Goal: Task Accomplishment & Management: Complete application form

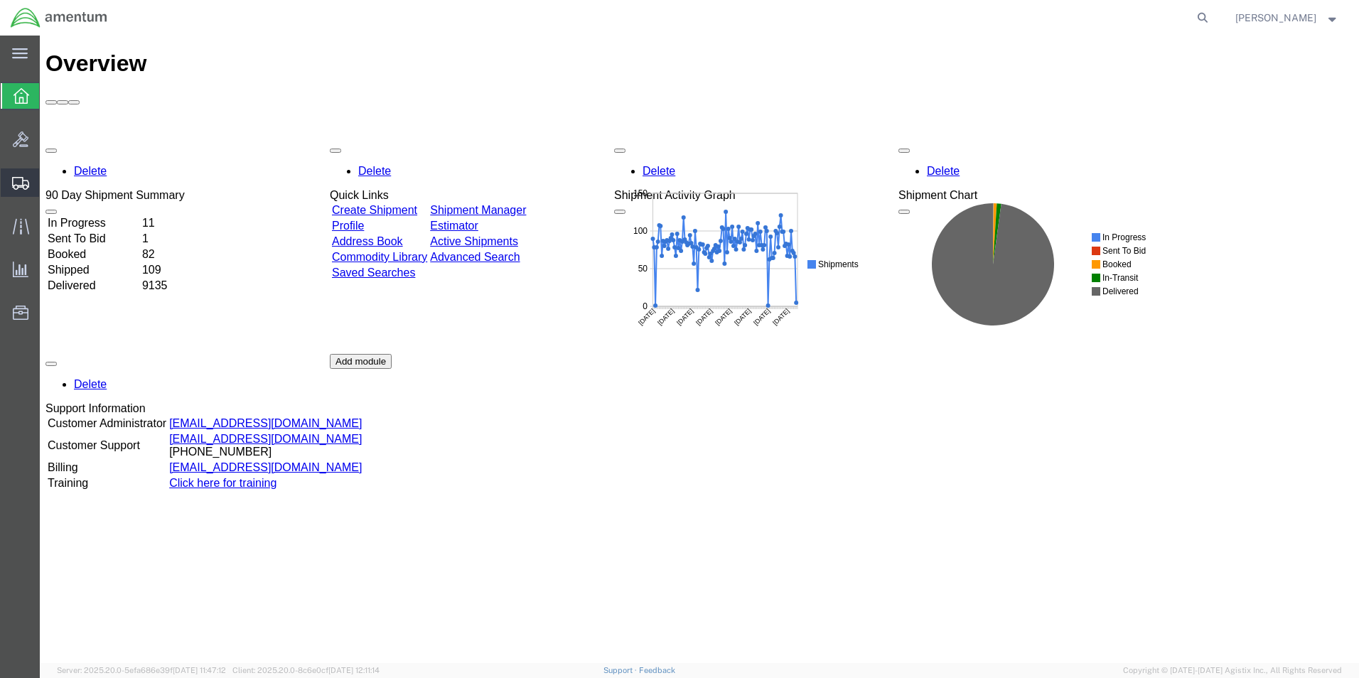
click at [0, 0] on span "Create Shipment" at bounding box center [0, 0] width 0 height 0
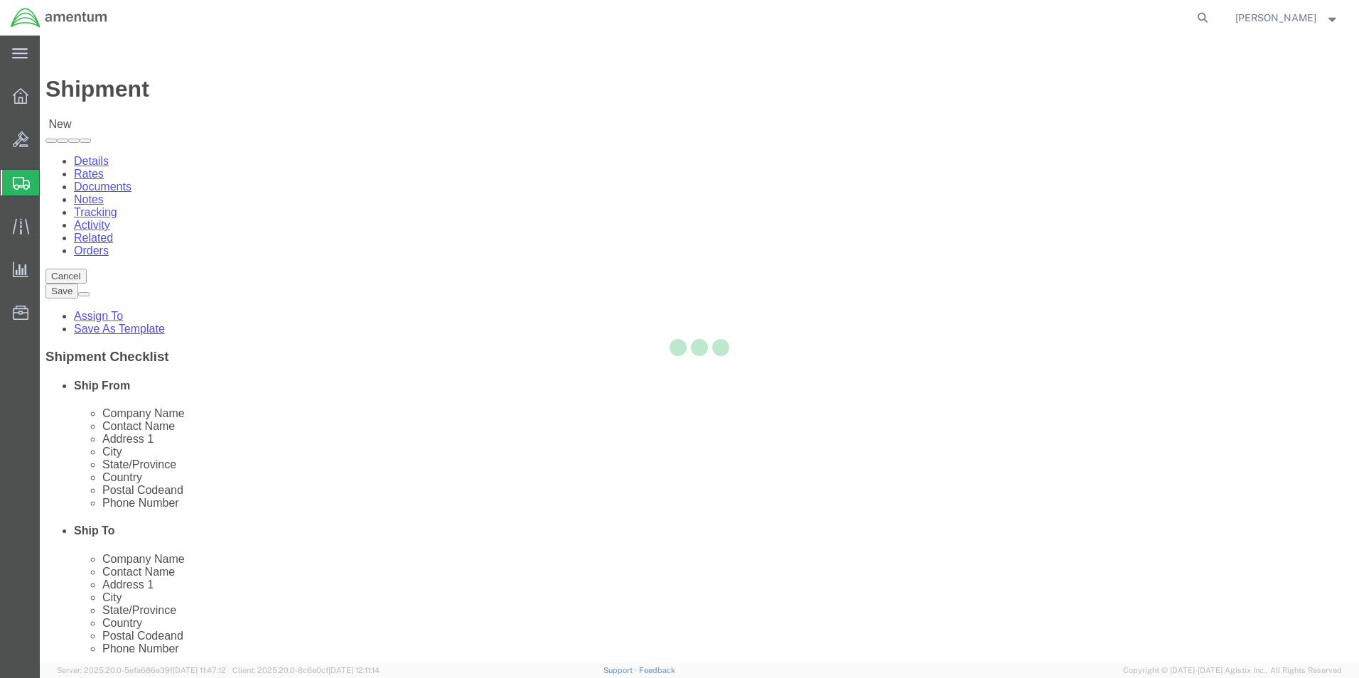
select select
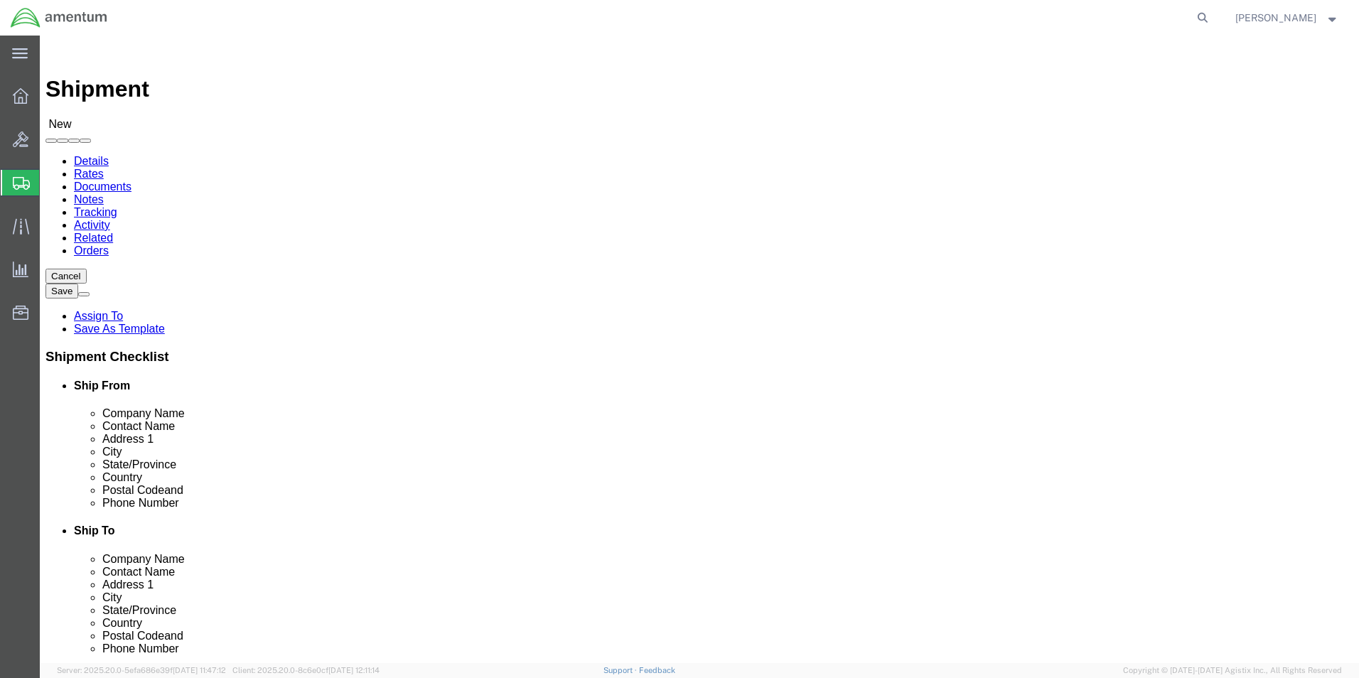
scroll to position [2629, 0]
select select "49918"
select select "WA"
select select "49946"
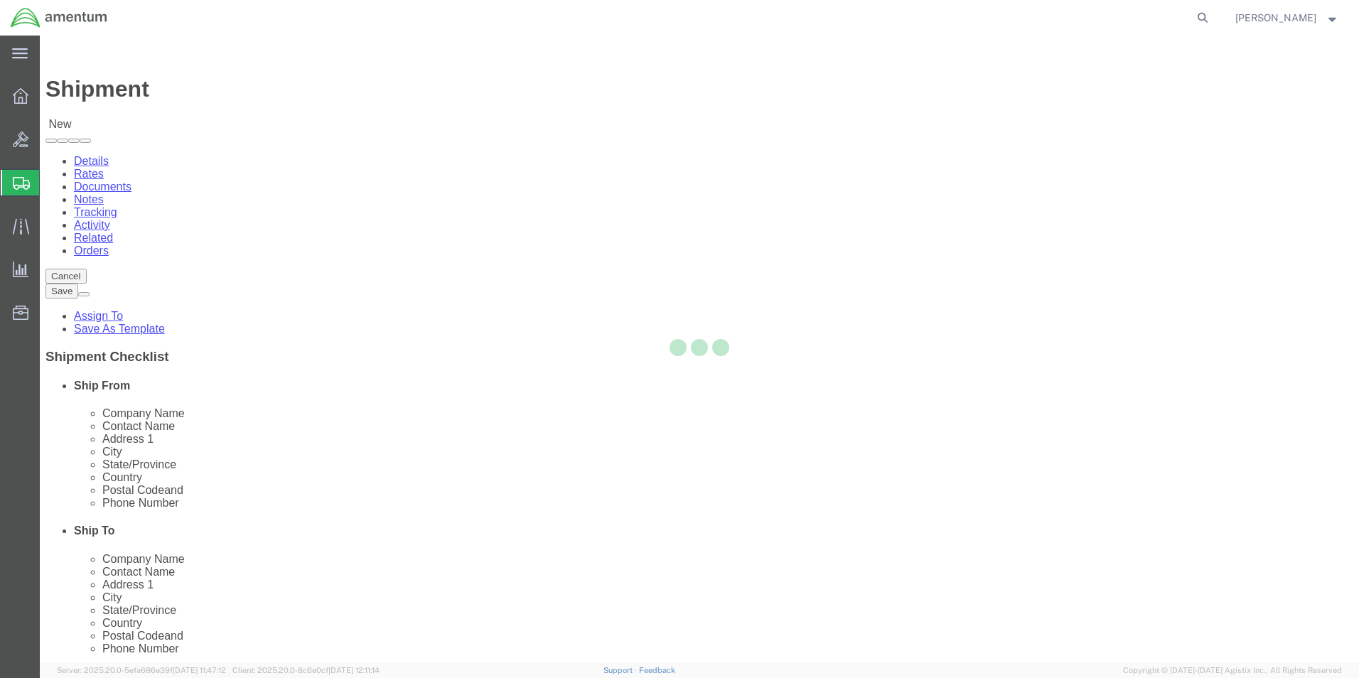
select select "CA"
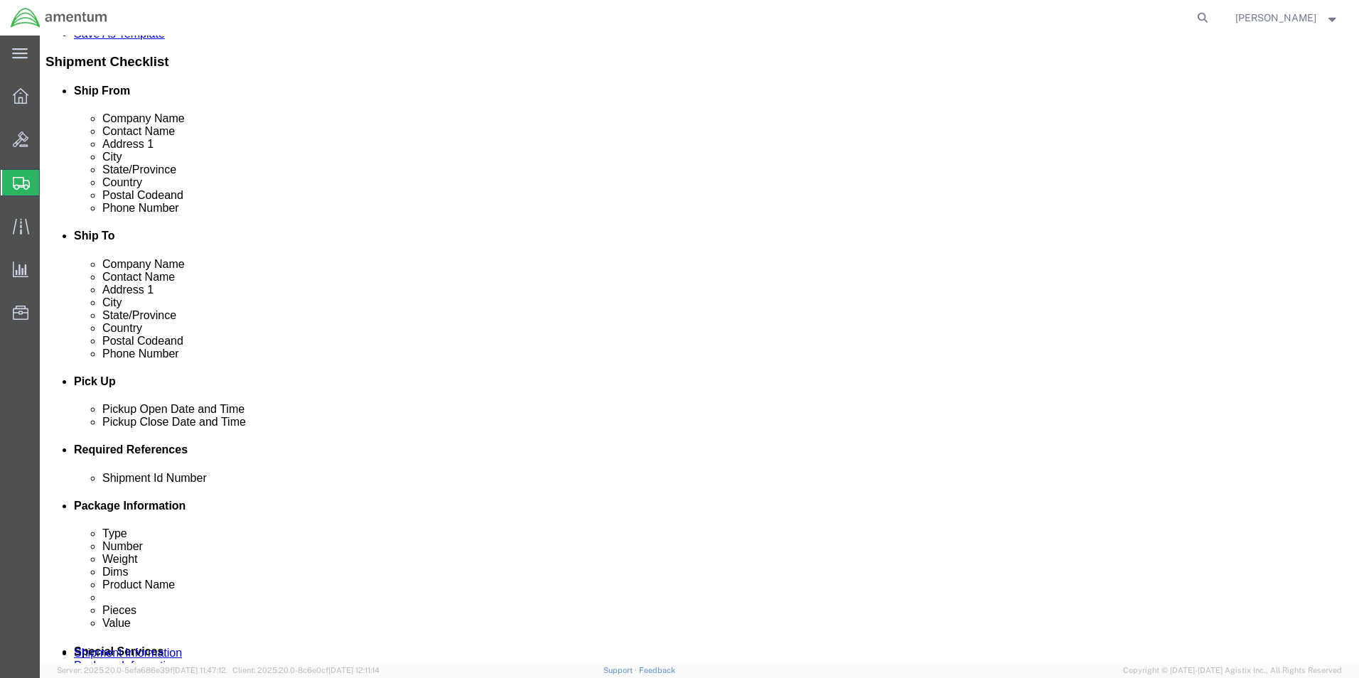
scroll to position [426, 0]
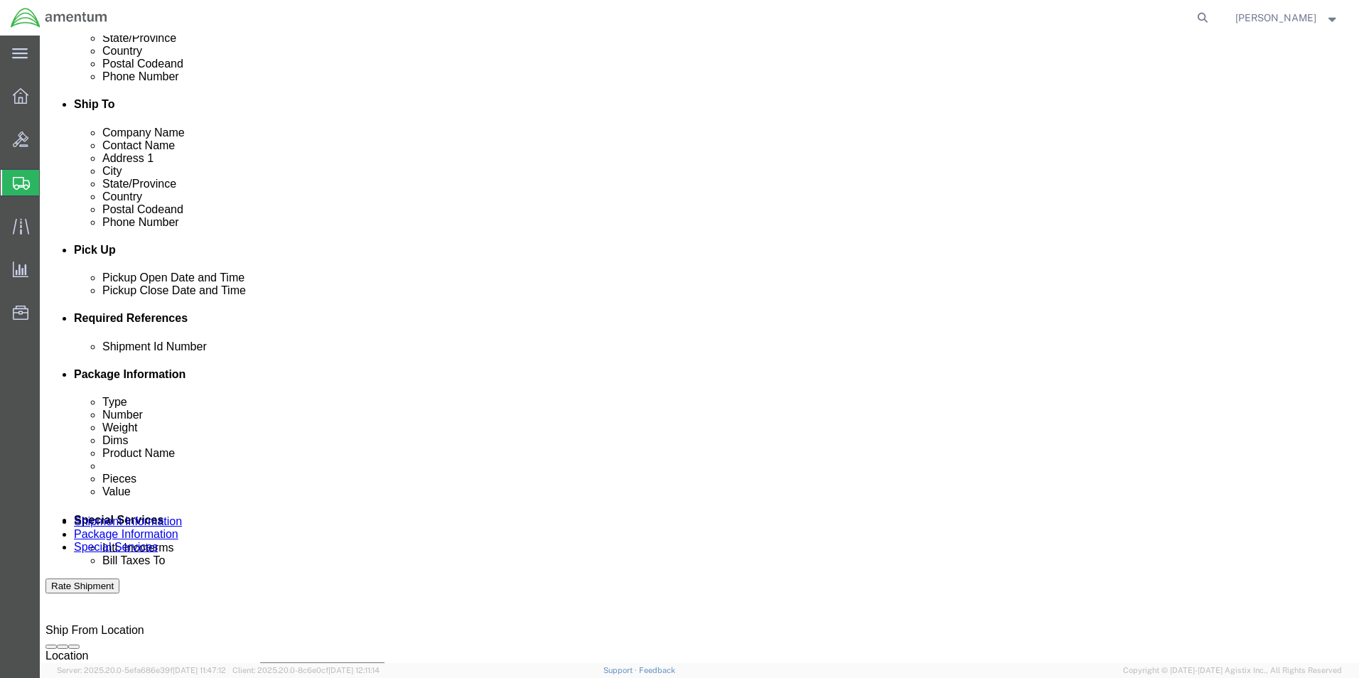
click button "Add reference"
click input "text"
type input "BOLT"
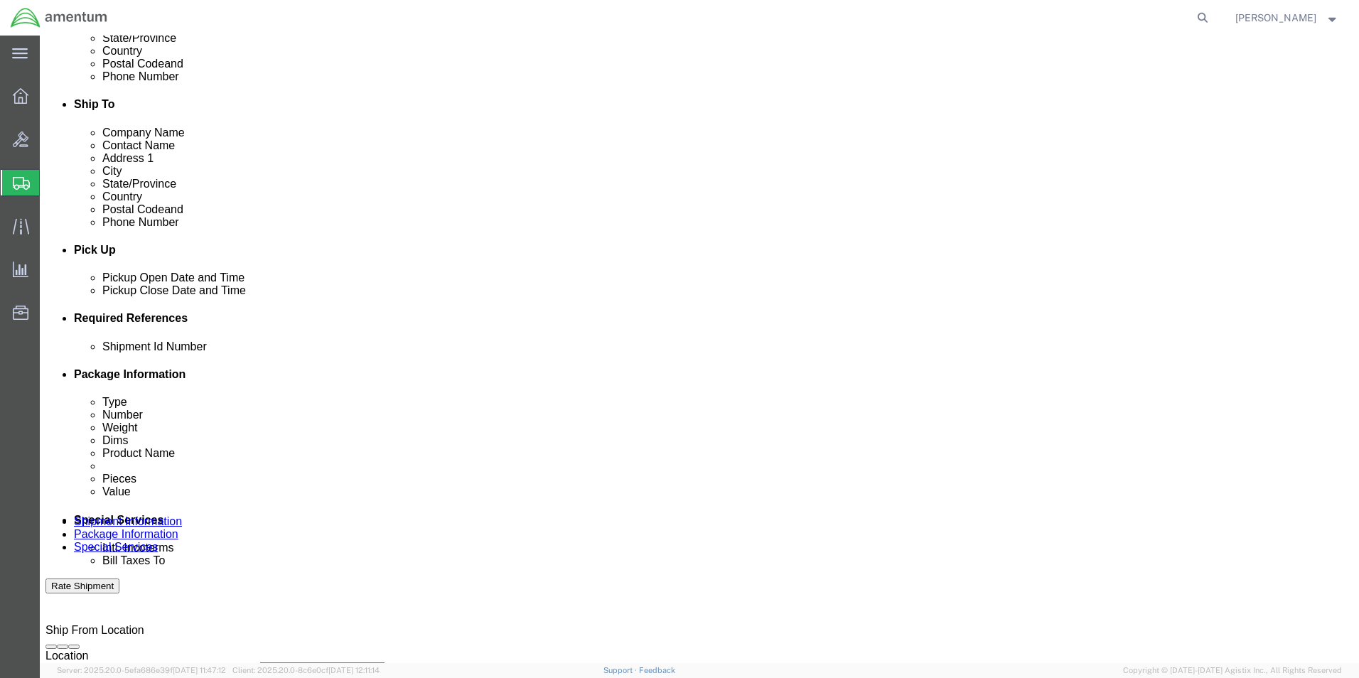
click select "Select Account Type Activity ID Airline Appointment Number ASN Batch Request # …"
select select "CUSTREF"
click select "Select Account Type Activity ID Airline Appointment Number ASN Batch Request # …"
click input "text"
type input "[PHONE_NUMBER]"
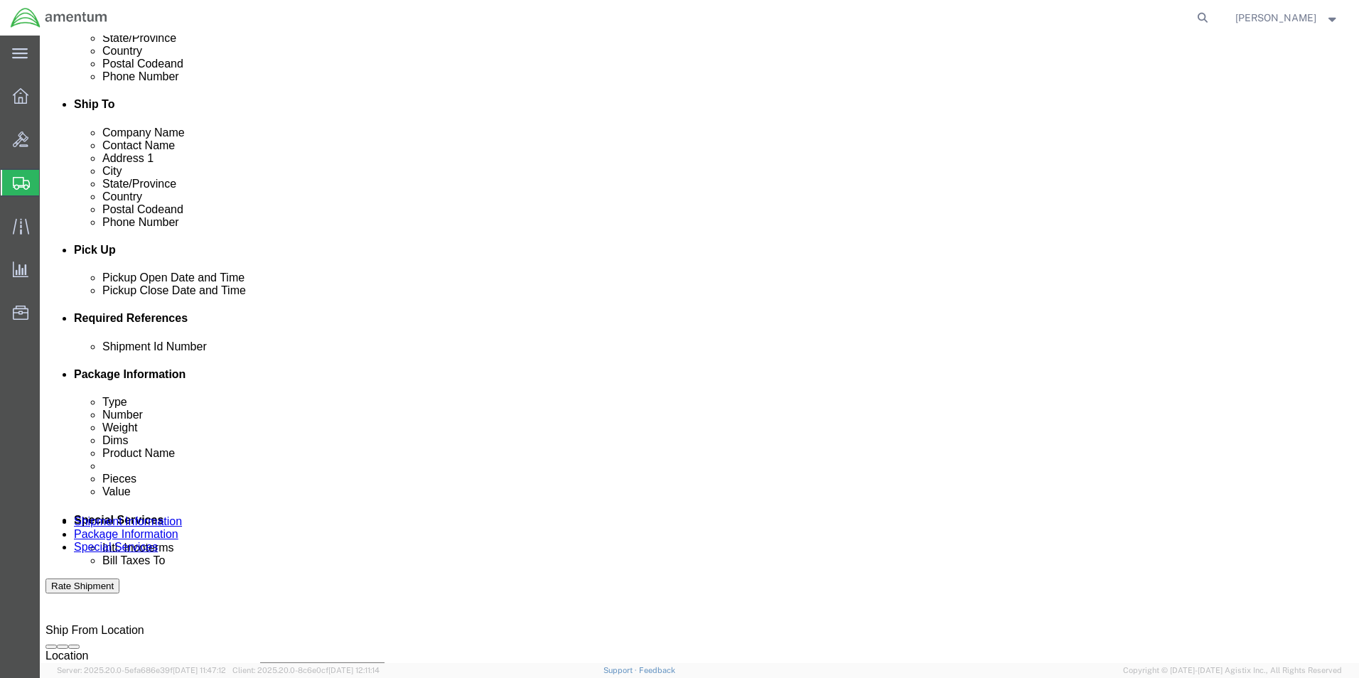
click select "Select Account Type Activity ID Airline Appointment Number ASN Batch Request # …"
select select "DEPT"
click select "Select Account Type Activity ID Airline Appointment Number ASN Batch Request # …"
click input "text"
type input "CBP"
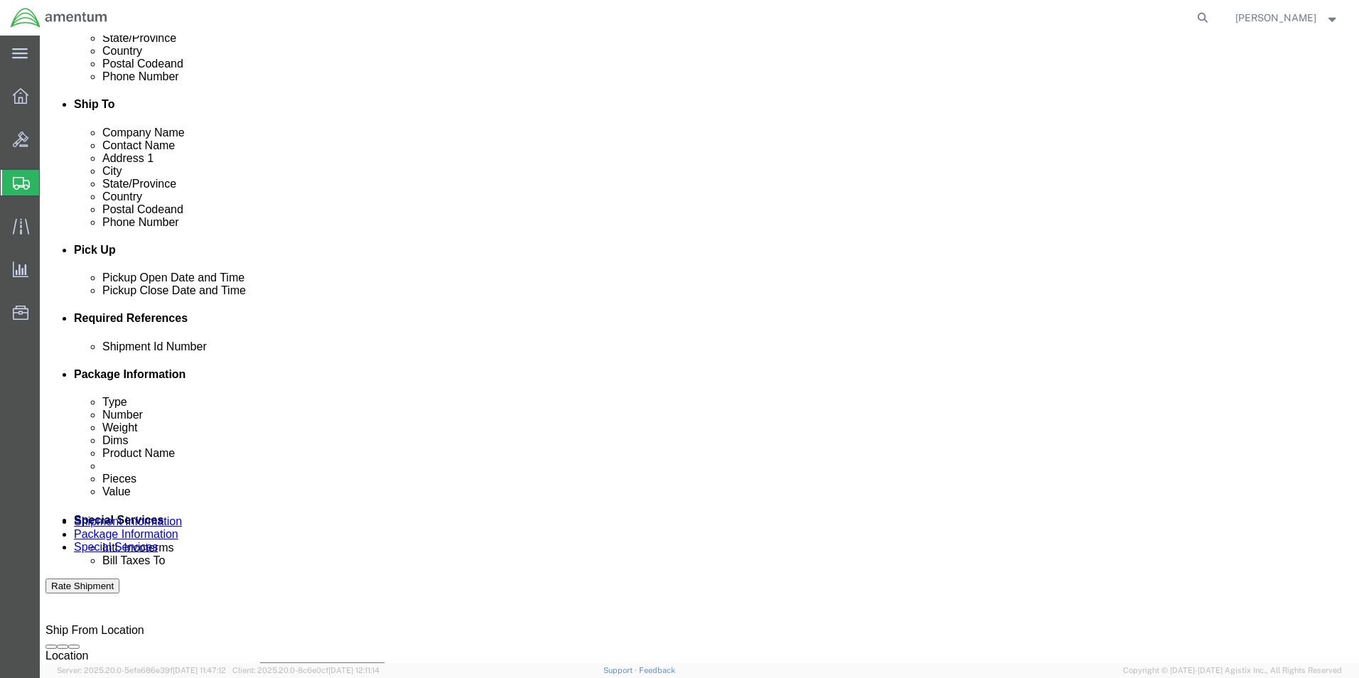
click select "Select Account Type Activity ID Airline Appointment Number ASN Batch Request # …"
select select "PROJNUM"
click select "Select Account Type Activity ID Airline Appointment Number ASN Batch Request # …"
click input "text"
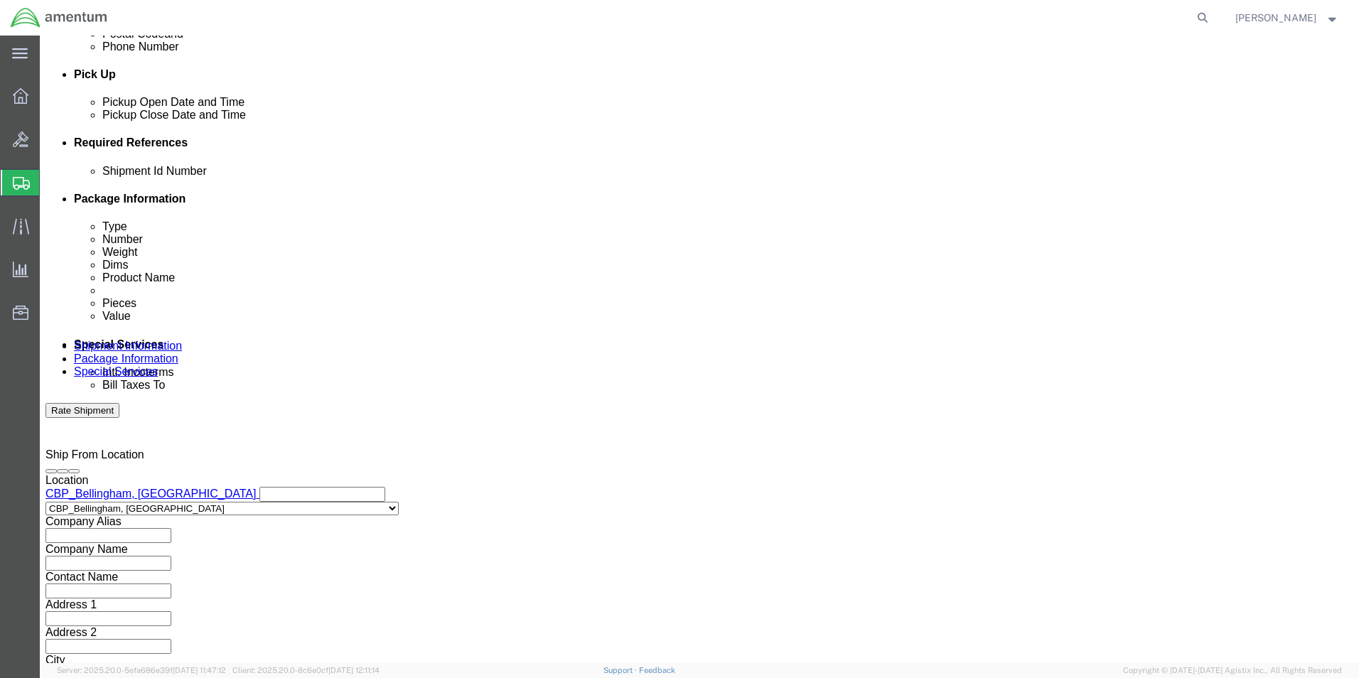
scroll to position [620, 0]
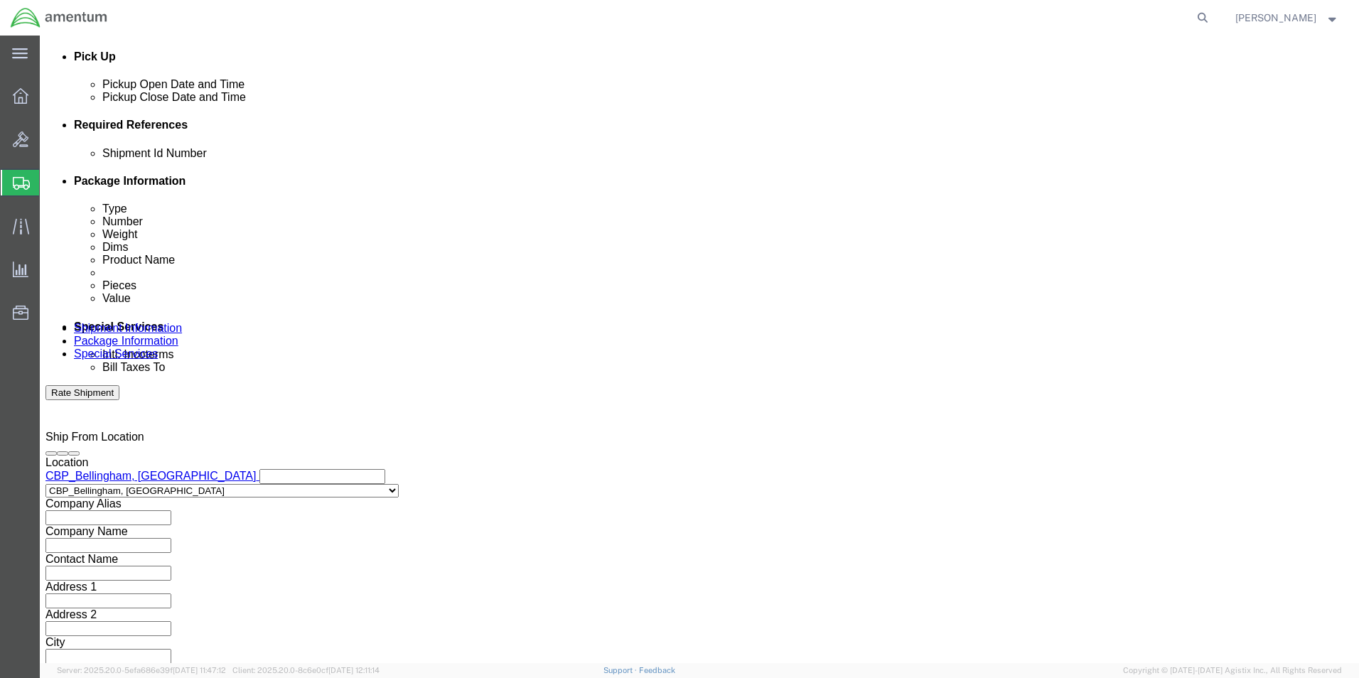
type input "6118.04.03.2219.000.WBE.0000"
click button "Continue"
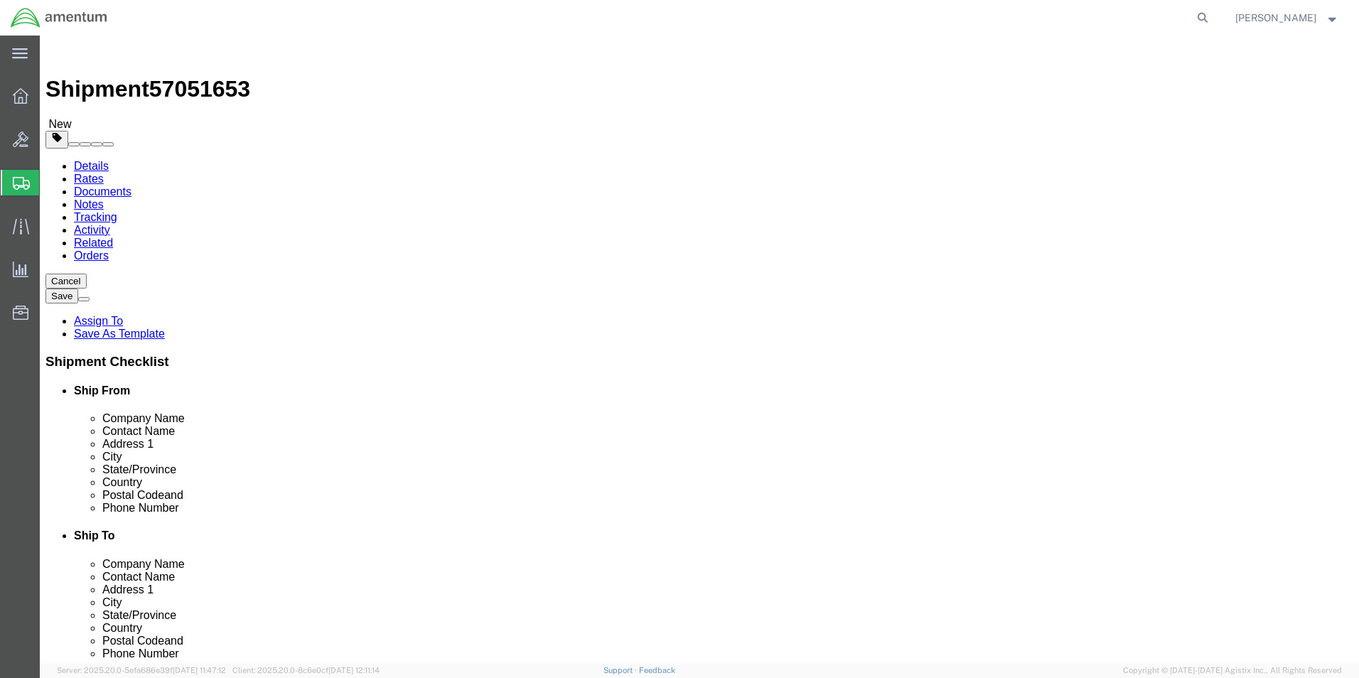
click select "Select BCK Boxes Bale(s) Basket(s) Bolt(s) Bottle(s) Buckets Bulk Bundle(s) Can…"
select select "SBX"
click select "Select BCK Boxes Bale(s) Basket(s) Bolt(s) Bottle(s) Buckets Bulk Bundle(s) Can…"
type input "12.25"
type input "11.00"
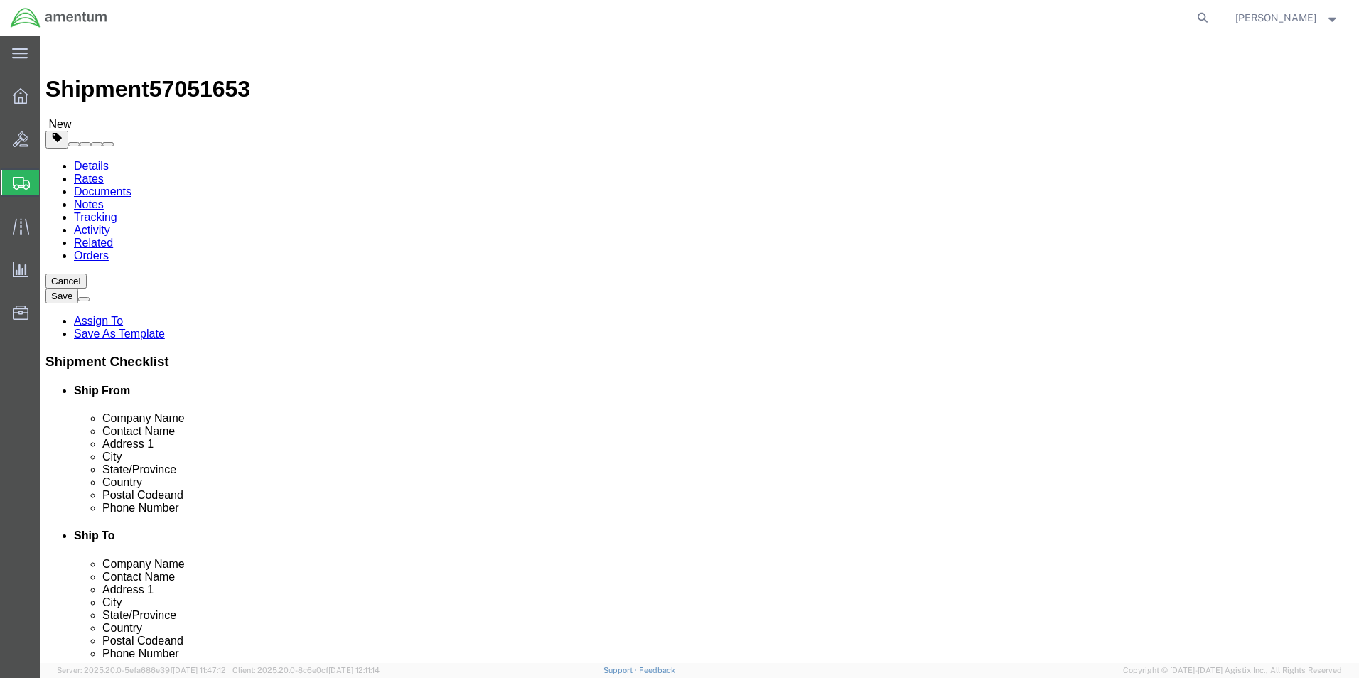
type input "1.50"
drag, startPoint x: 204, startPoint y: 329, endPoint x: 225, endPoint y: 322, distance: 22.5
click input "0.00"
type input "2.00"
click link "Add Content"
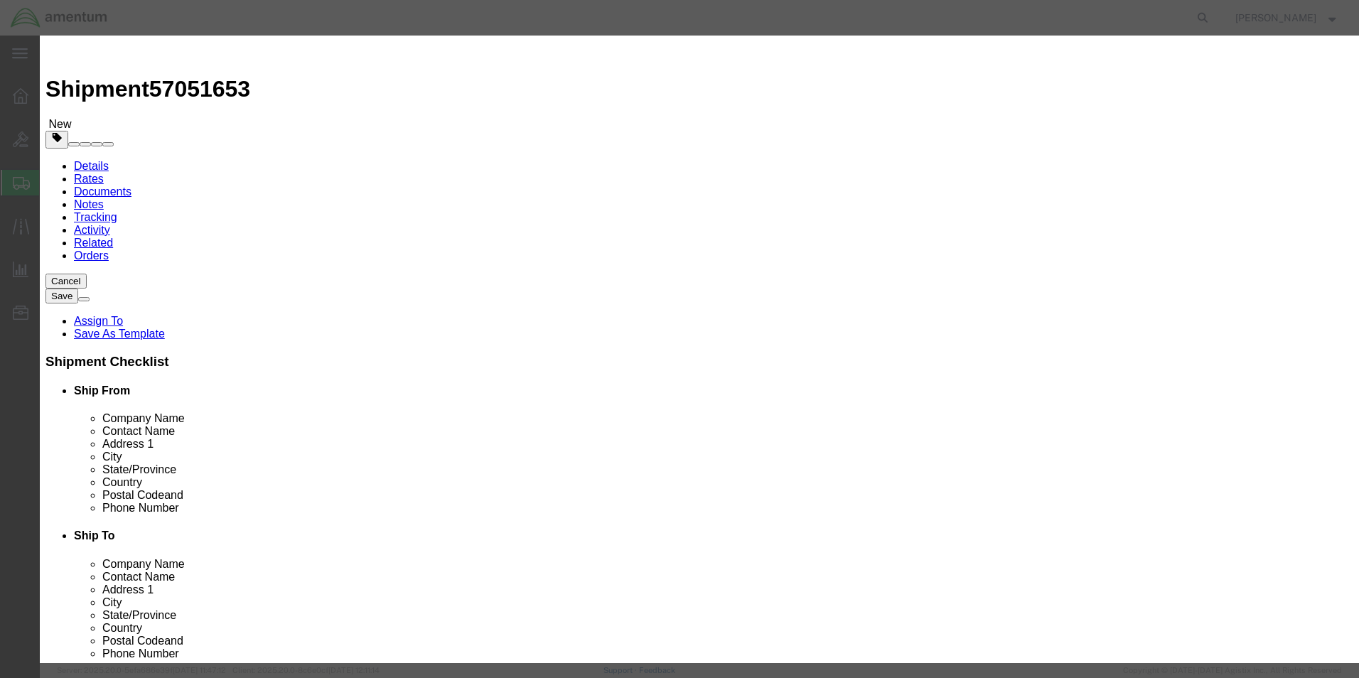
click input "text"
type input "[PHONE_NUMBER]"
click input "0"
type input "2"
click input "text"
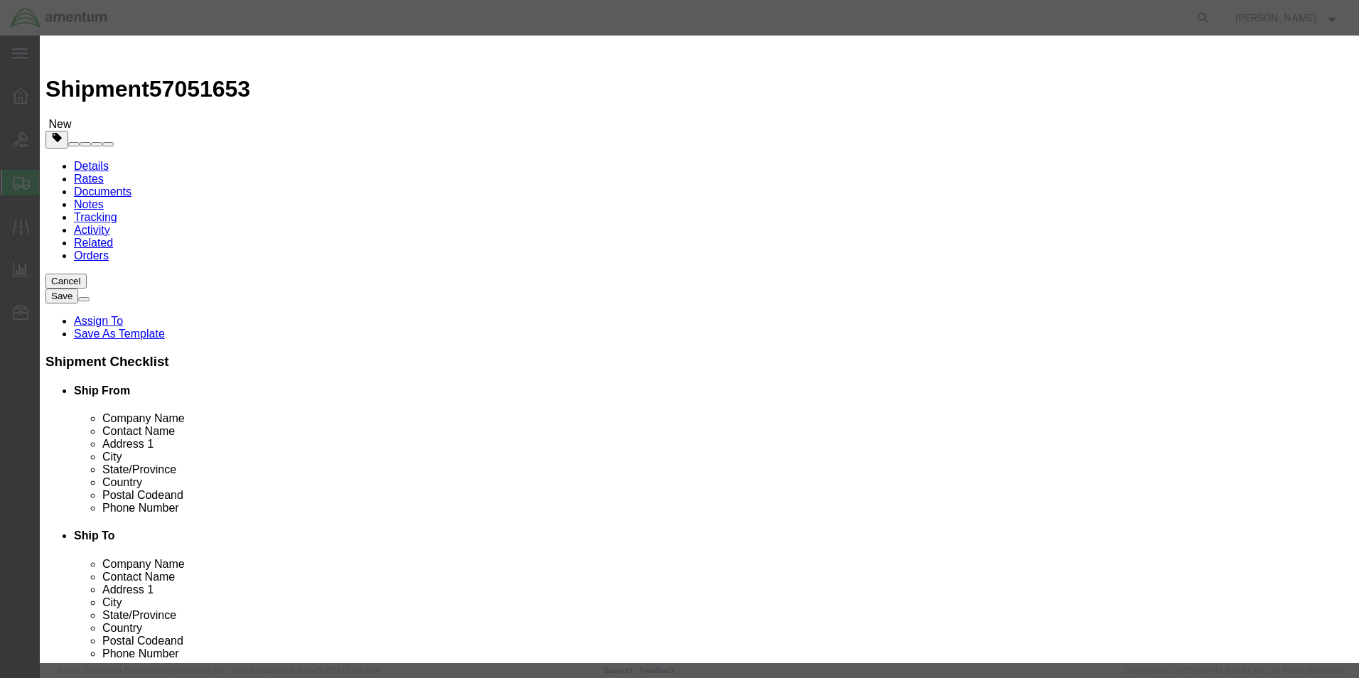
type input "75.00"
click button "Save & Close"
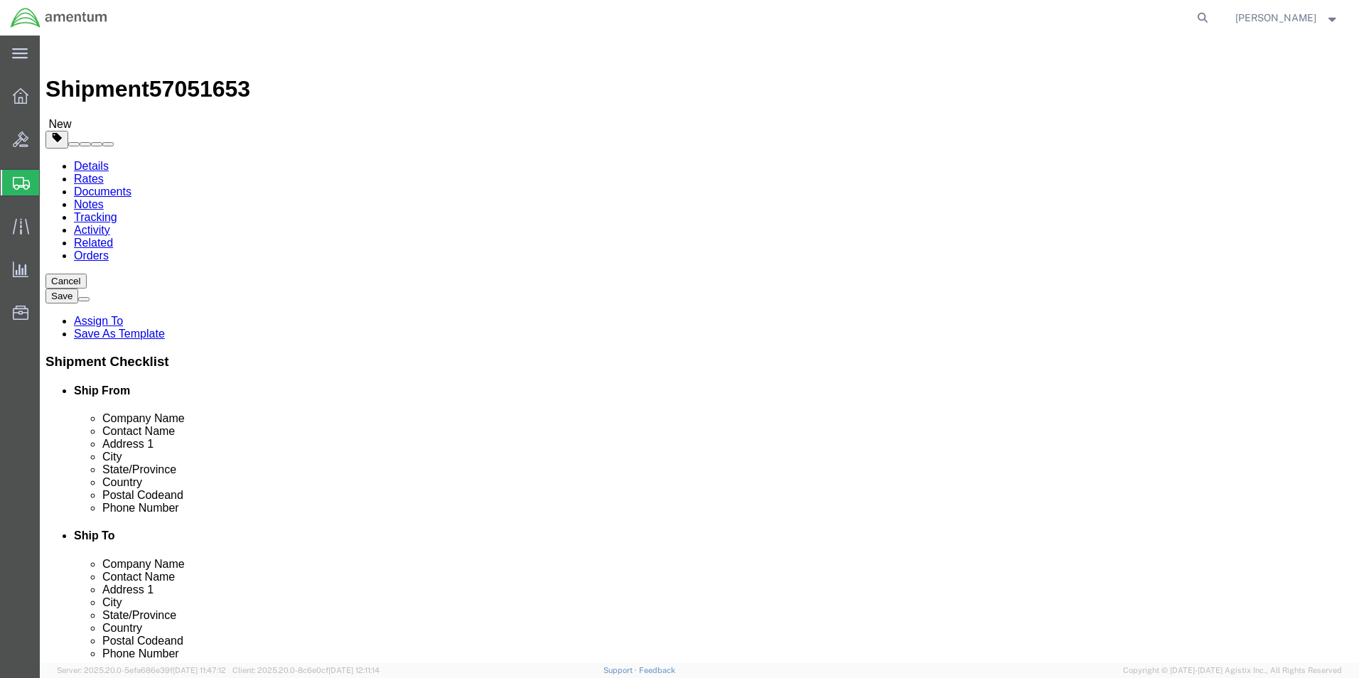
click button "Previous"
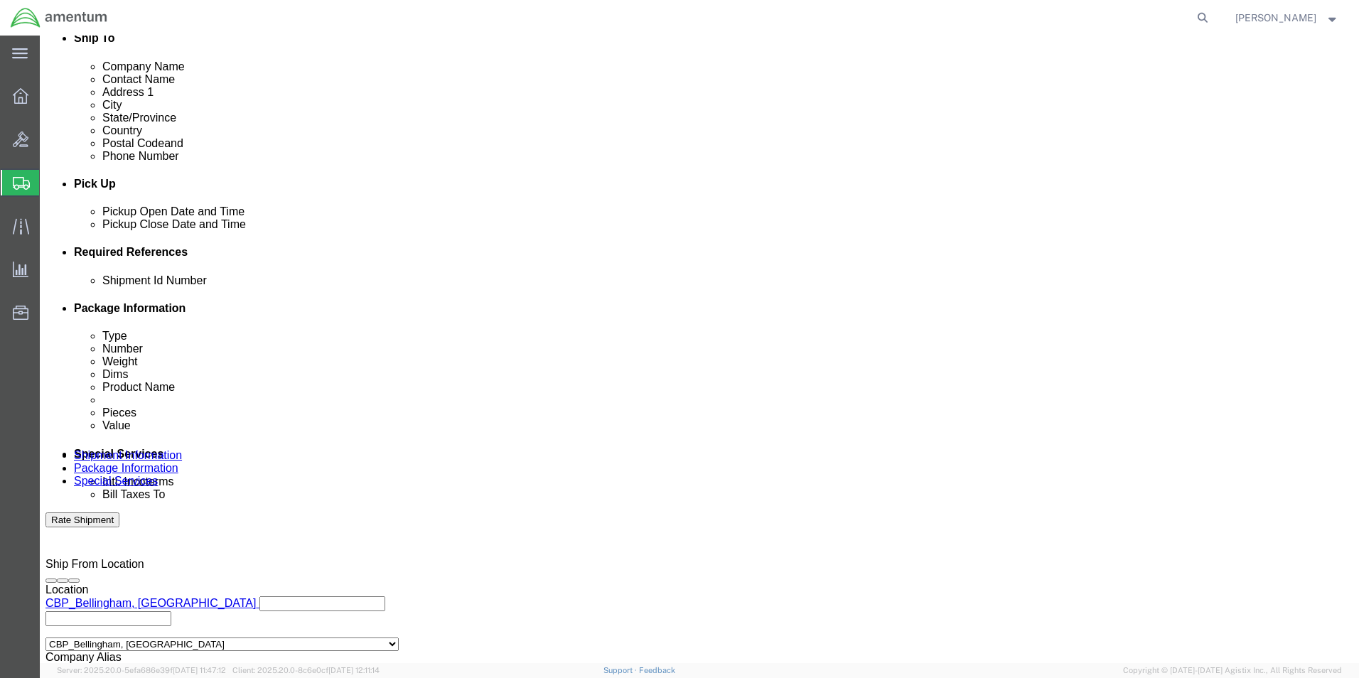
scroll to position [620, 0]
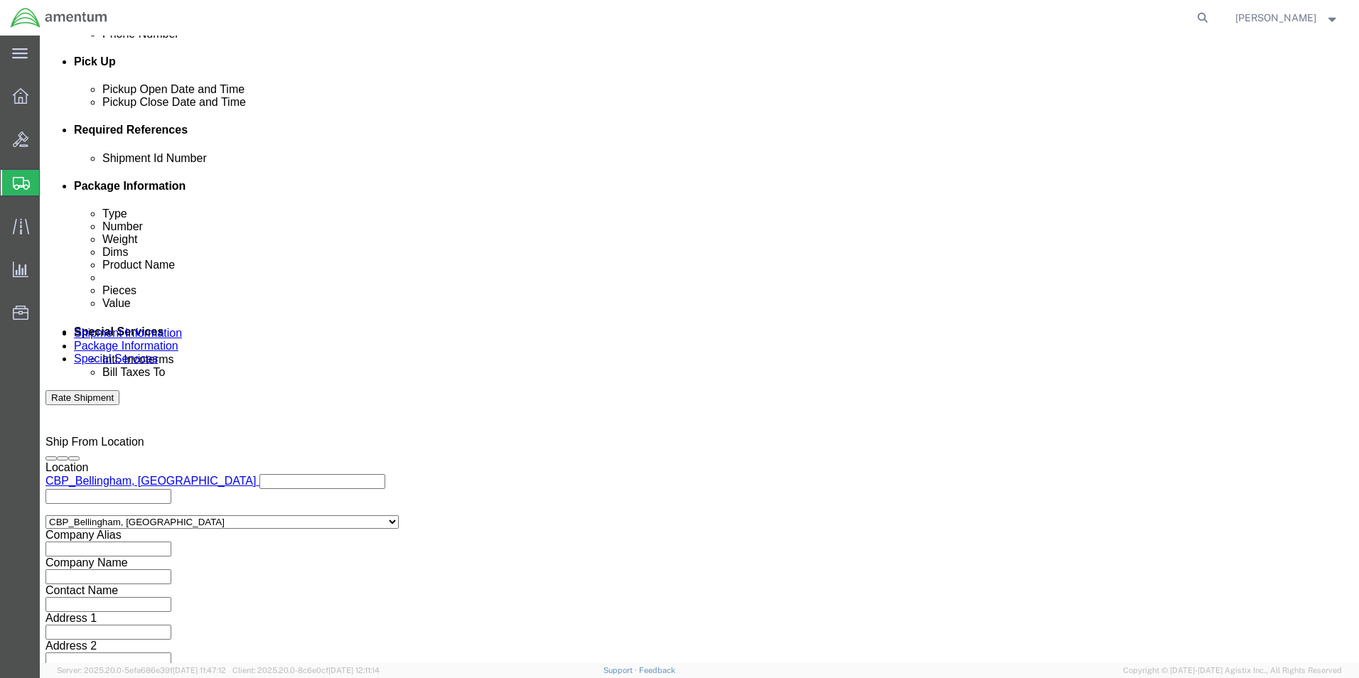
click button "Continue"
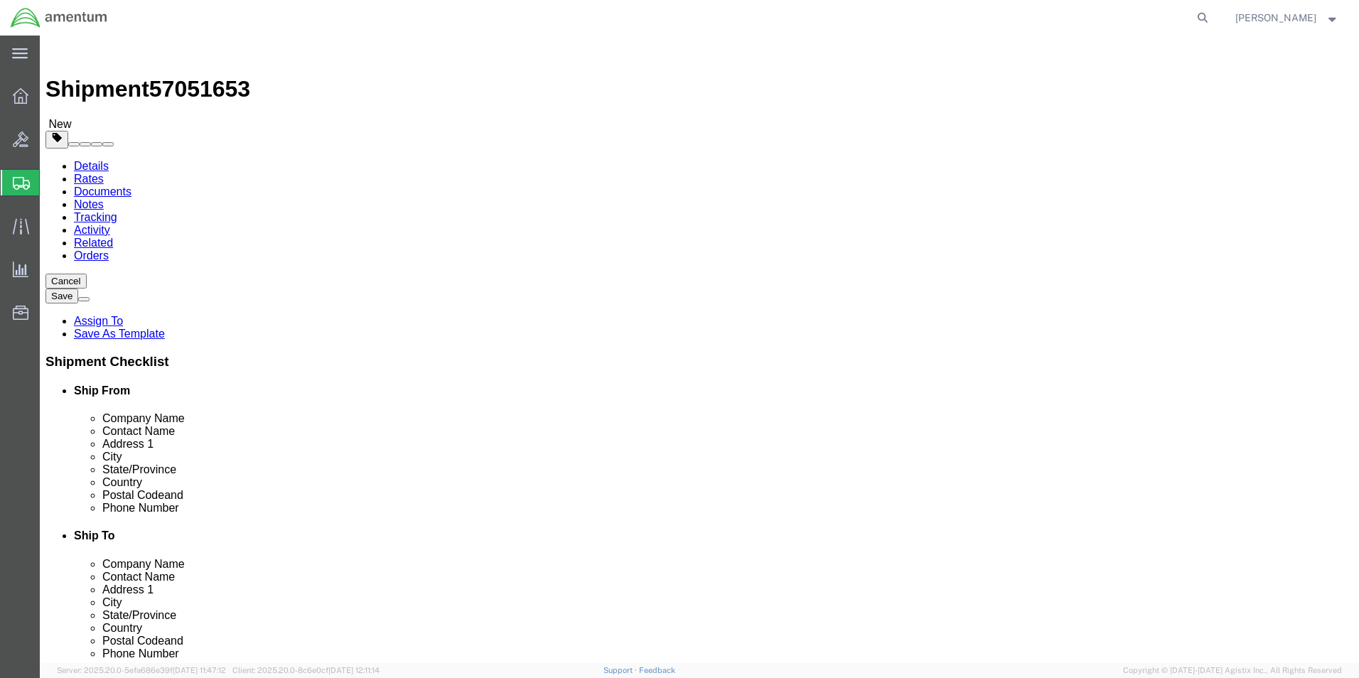
click button "Rate Shipment"
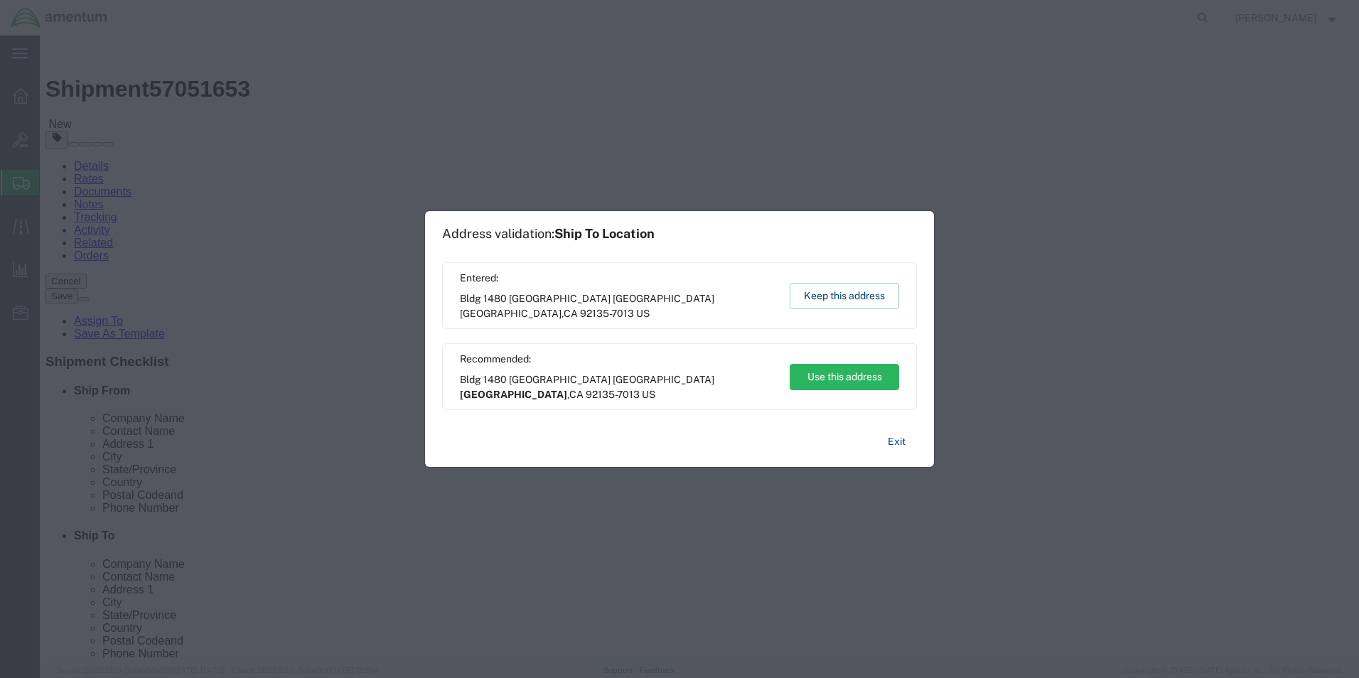
drag, startPoint x: 851, startPoint y: 299, endPoint x: 722, endPoint y: 336, distance: 133.8
click at [722, 336] on div "Entered: Bldg [GEOGRAPHIC_DATA] [GEOGRAPHIC_DATA]-7013 US Keep this address Rec…" at bounding box center [679, 336] width 475 height 148
click at [860, 376] on button "Use this address" at bounding box center [843, 377] width 109 height 26
